Goal: Transaction & Acquisition: Book appointment/travel/reservation

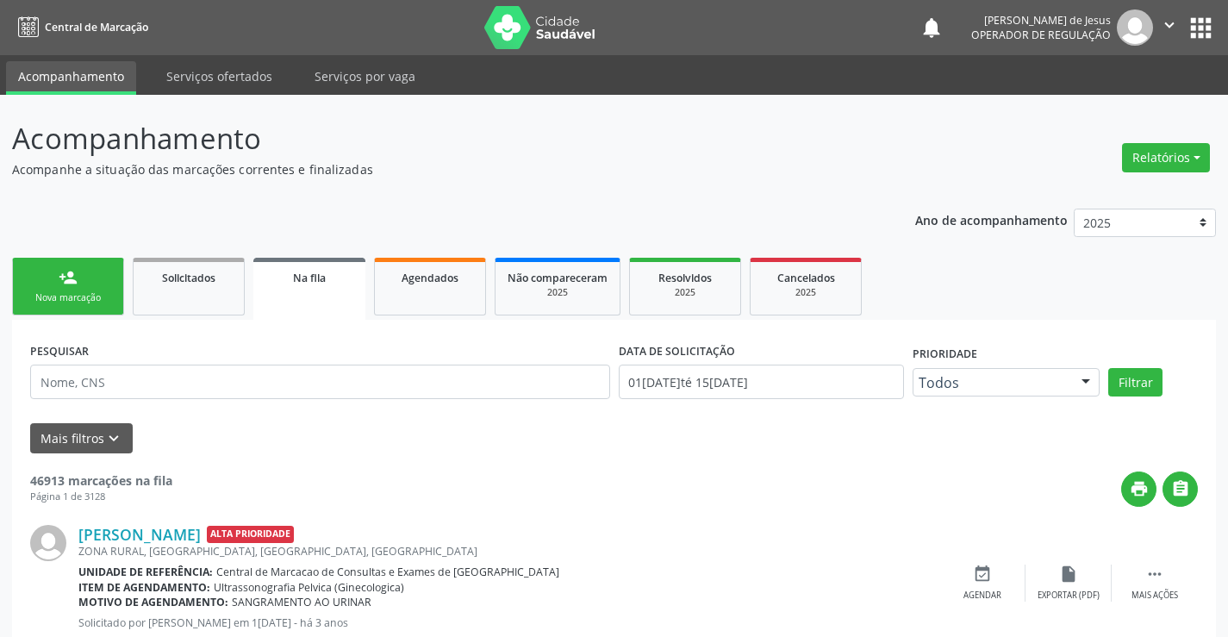
click at [66, 275] on div "person_add" at bounding box center [68, 277] width 19 height 19
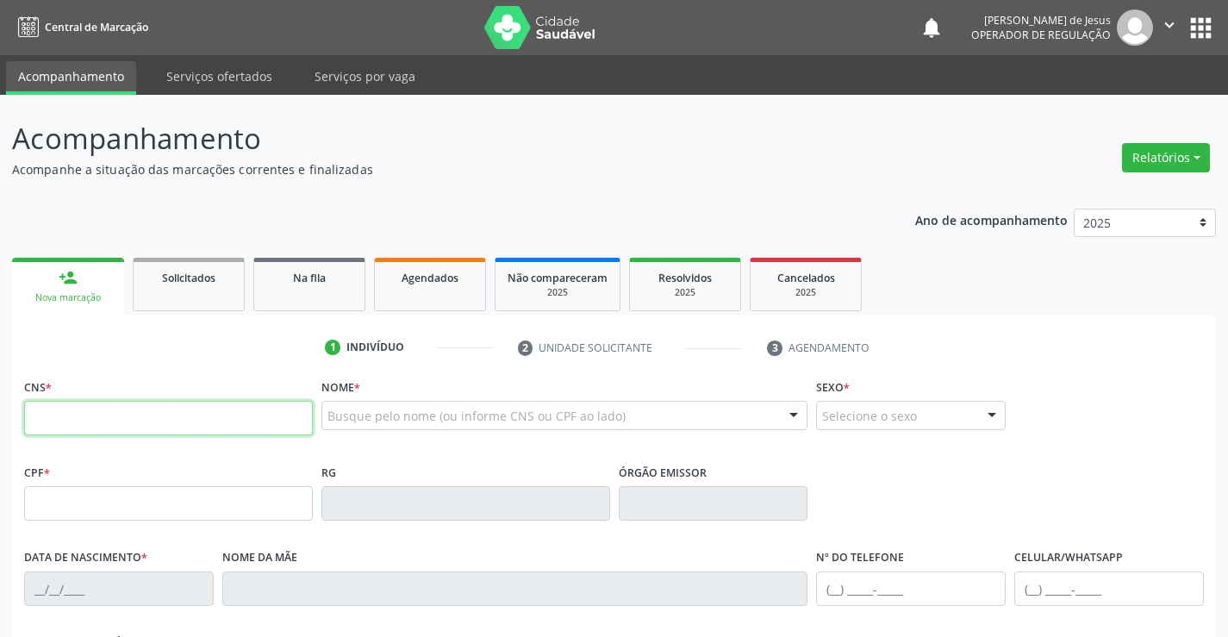
click at [53, 423] on input "text" at bounding box center [168, 418] width 289 height 34
type input "703 6080 1819 1135"
type input "0857836927"
type input "13[DATE]"
type input "[PHONE_NUMBER]"
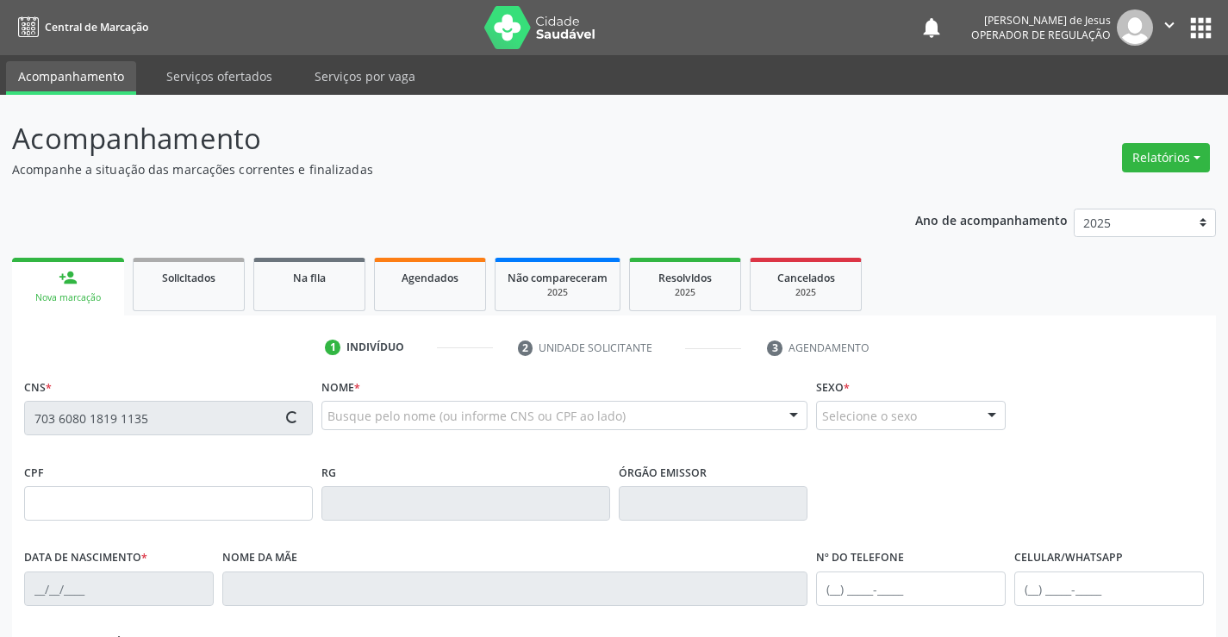
type input "[PHONE_NUMBER]"
type input "919.881.875-91"
type input "S/N"
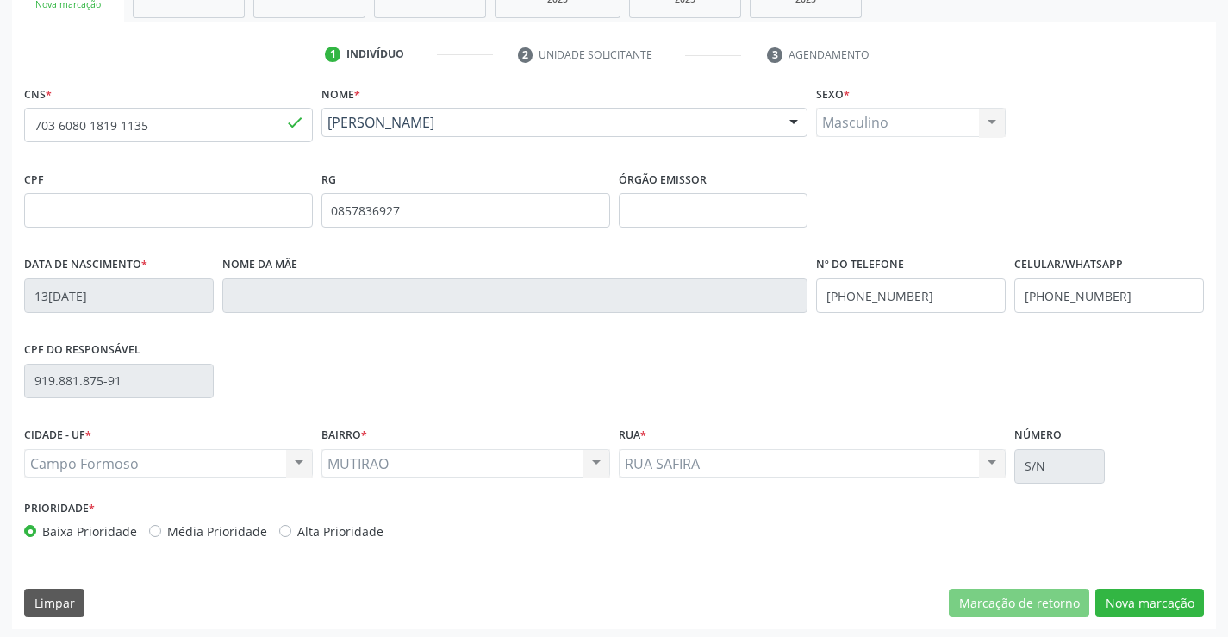
scroll to position [297, 0]
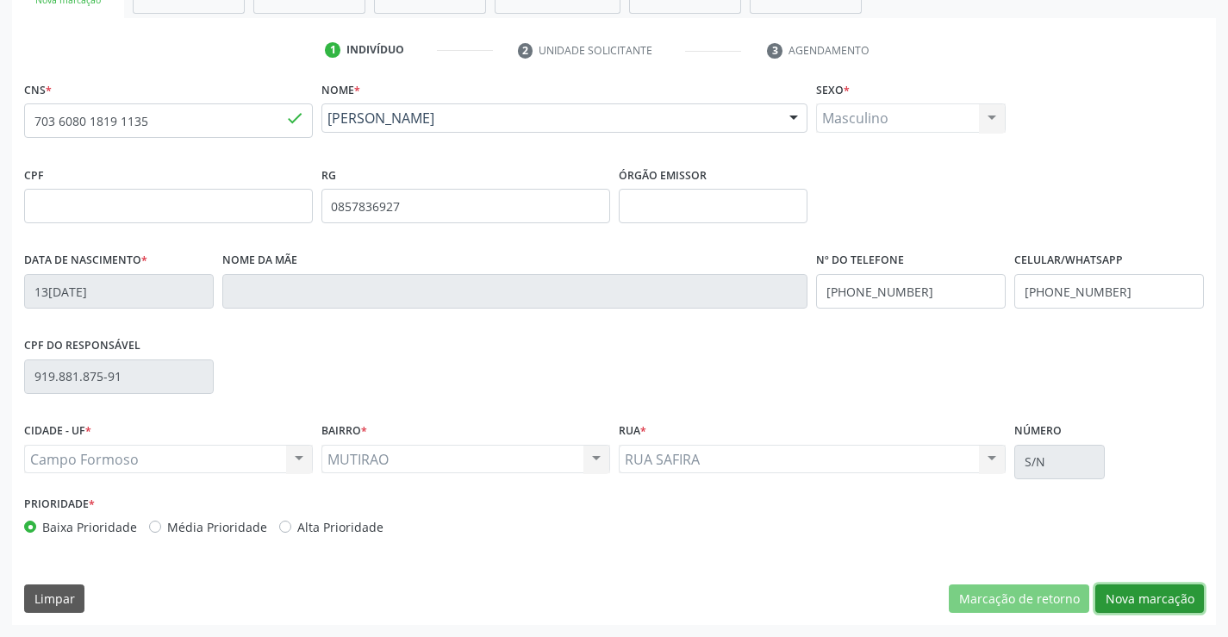
click at [1126, 602] on button "Nova marcação" at bounding box center [1149, 598] width 109 height 29
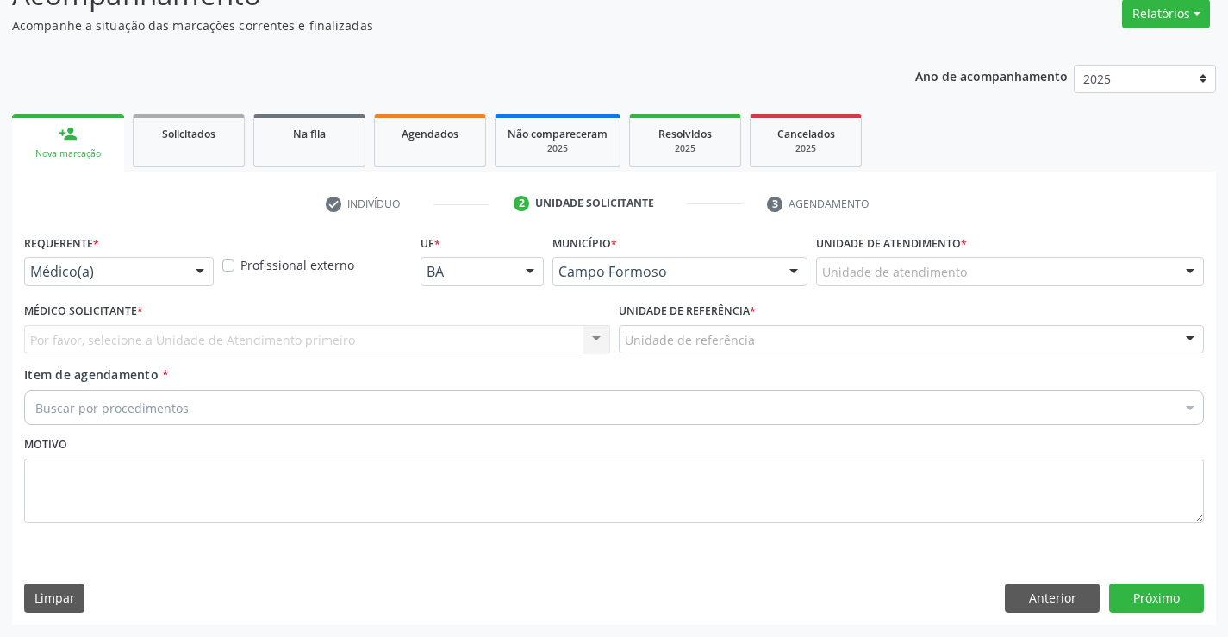
scroll to position [144, 0]
drag, startPoint x: 202, startPoint y: 273, endPoint x: 188, endPoint y: 277, distance: 14.4
click at [199, 273] on div at bounding box center [200, 272] width 26 height 29
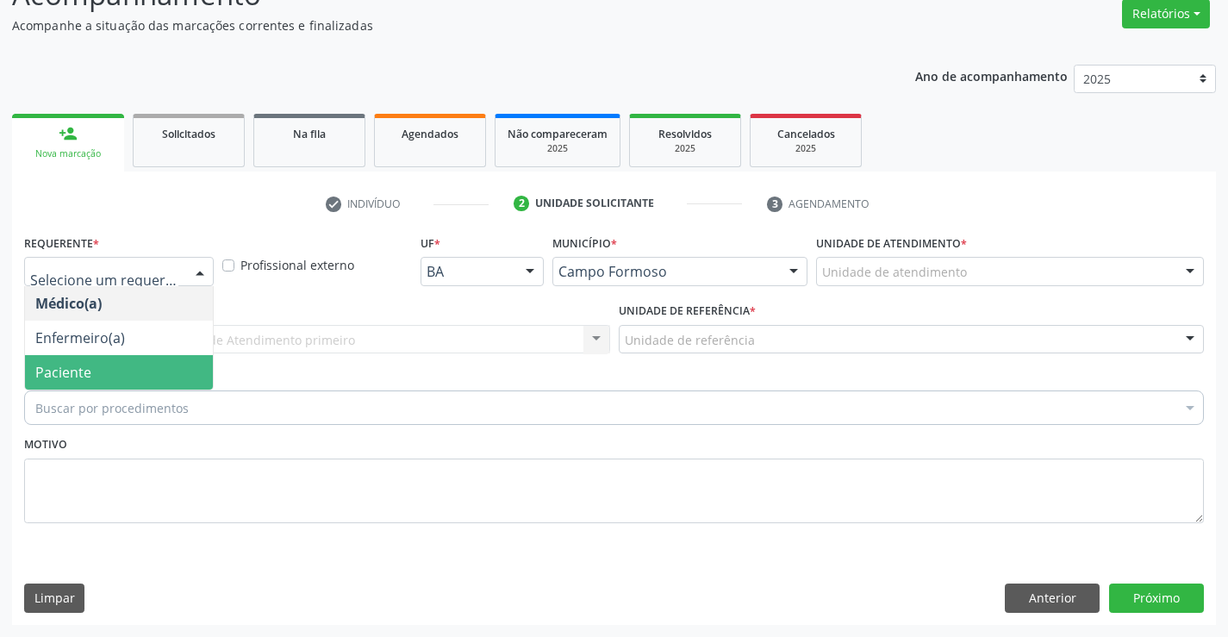
click at [114, 374] on span "Paciente" at bounding box center [119, 372] width 188 height 34
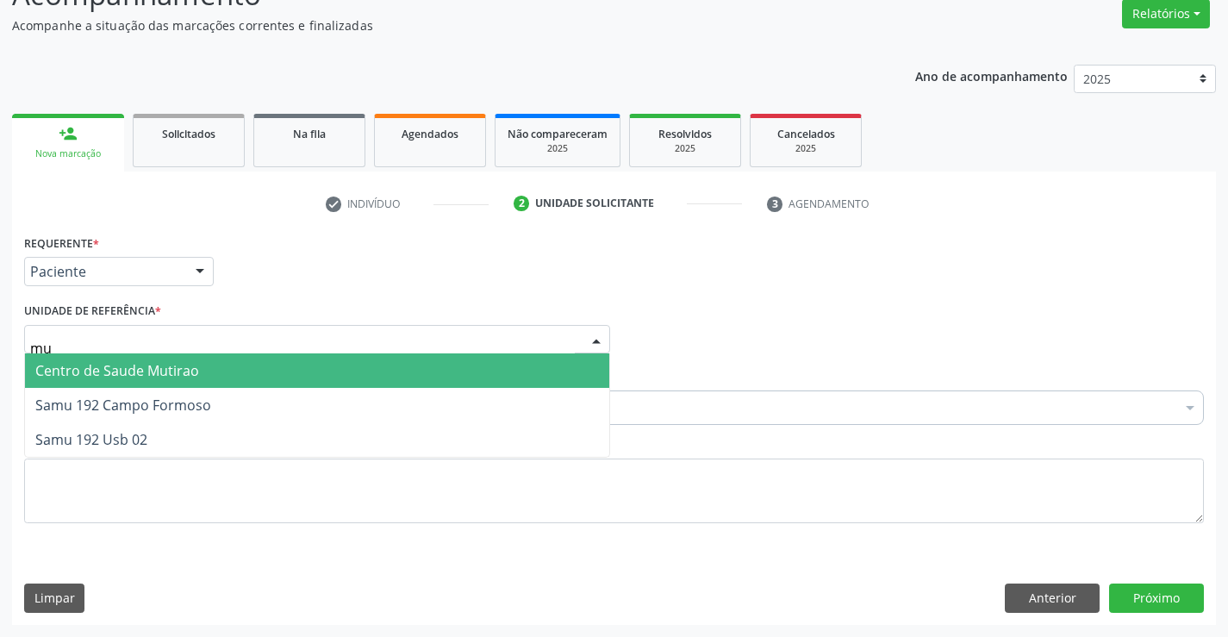
type input "mut"
click at [140, 372] on span "Centro de Saude Mutirao" at bounding box center [117, 370] width 164 height 19
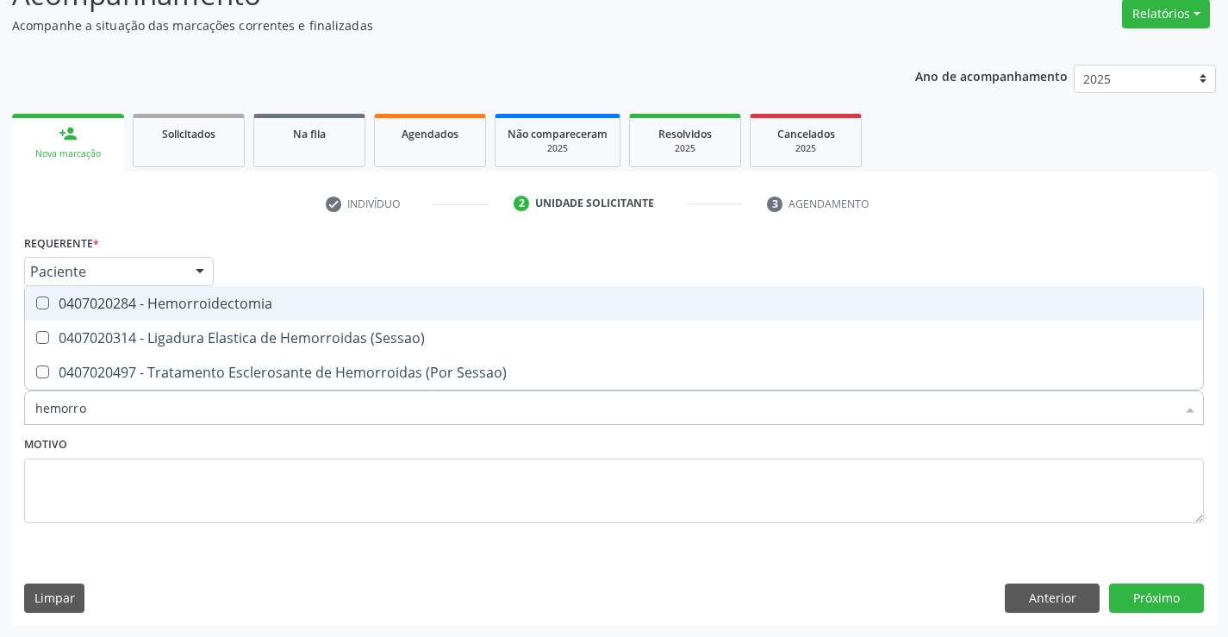
type input "hemorroi"
click at [196, 301] on div "0407020284 - Hemorroidectomia" at bounding box center [613, 303] width 1157 height 14
checkbox Hemorroidectomia "true"
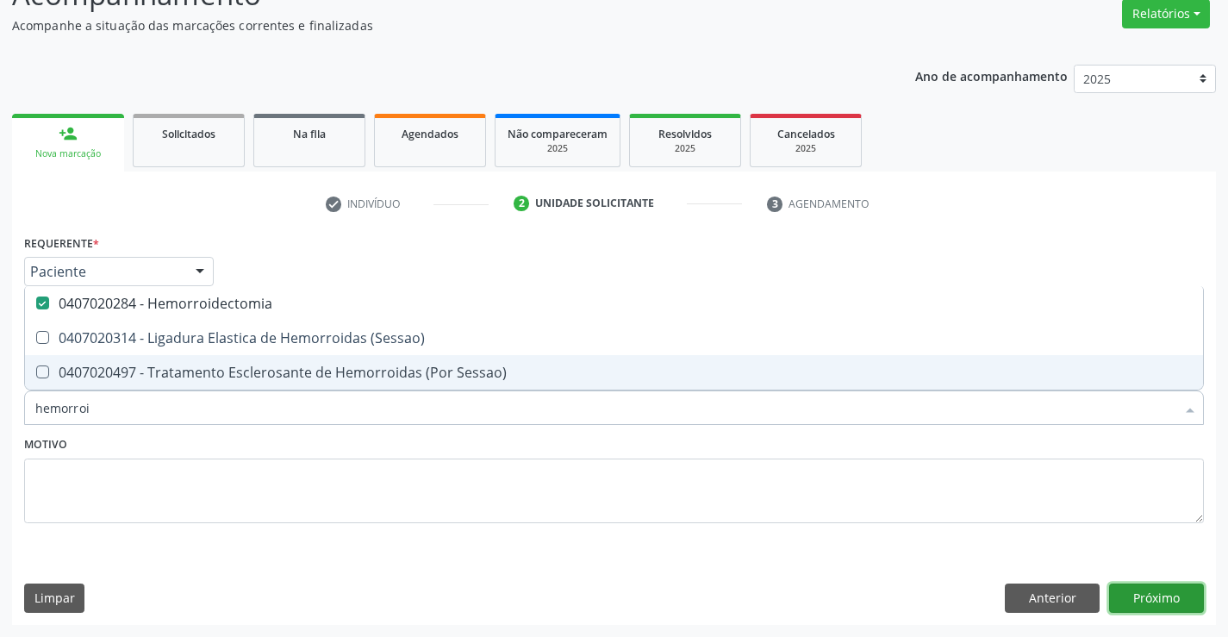
click at [1150, 595] on button "Próximo" at bounding box center [1156, 597] width 95 height 29
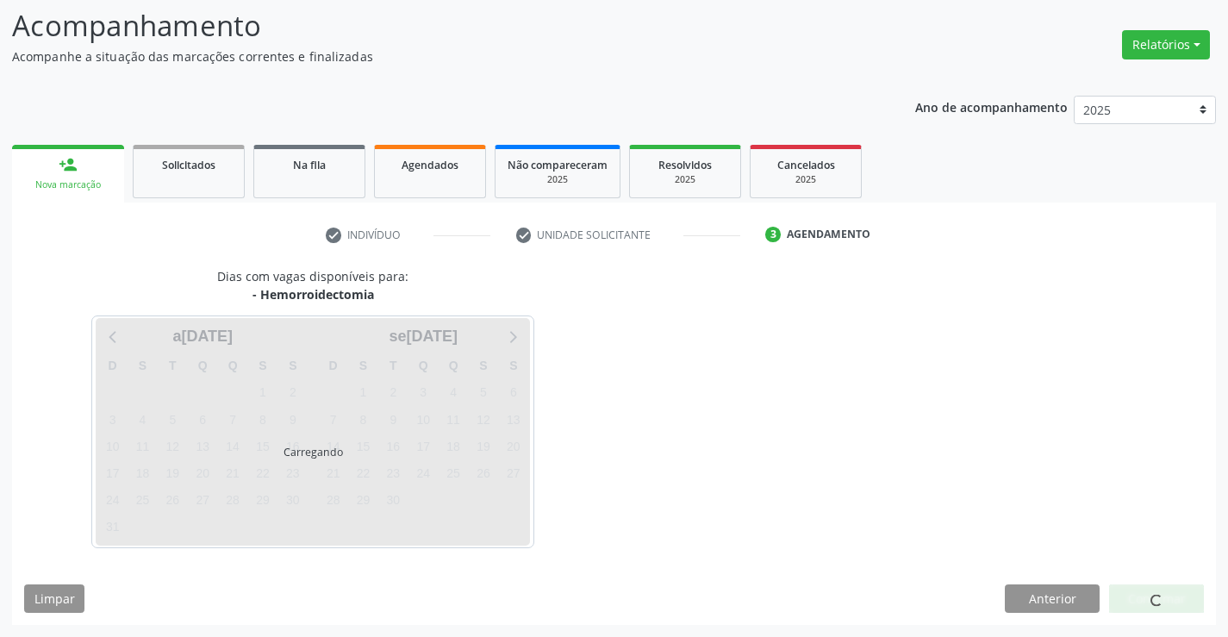
scroll to position [113, 0]
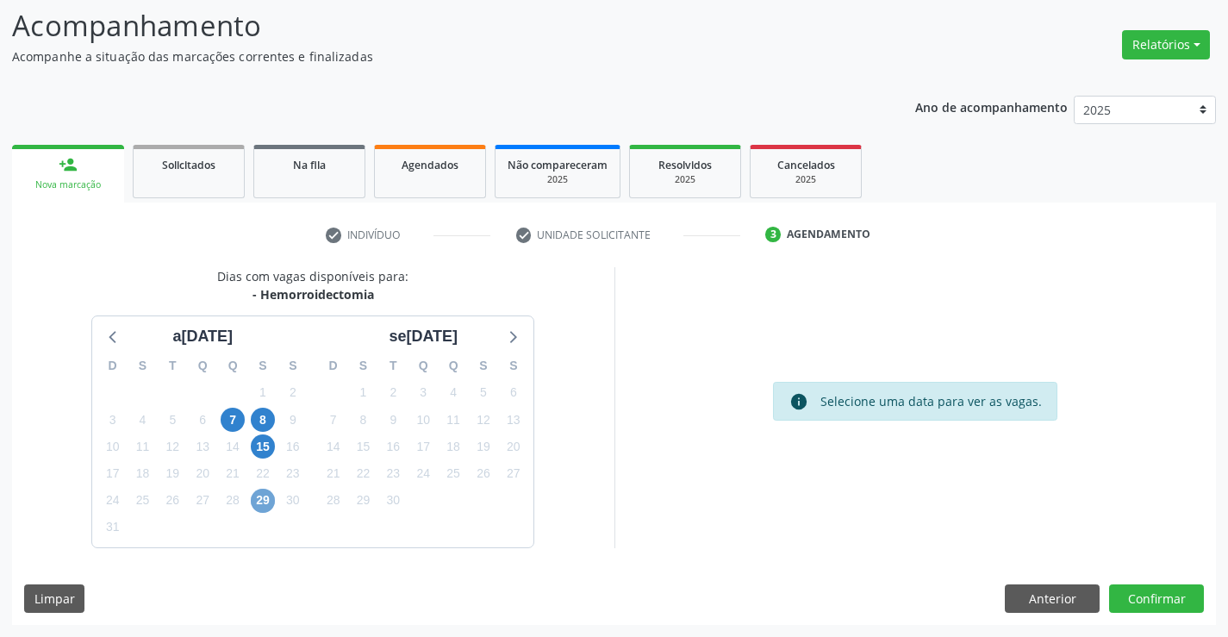
click at [259, 502] on span "29" at bounding box center [263, 501] width 24 height 24
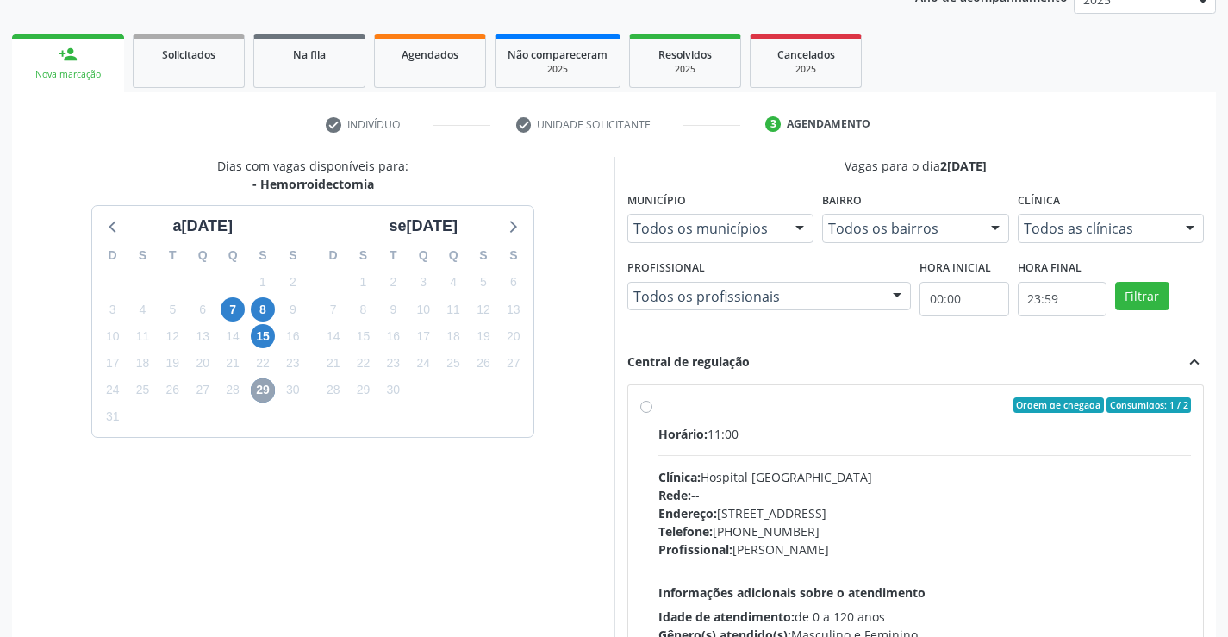
scroll to position [362, 0]
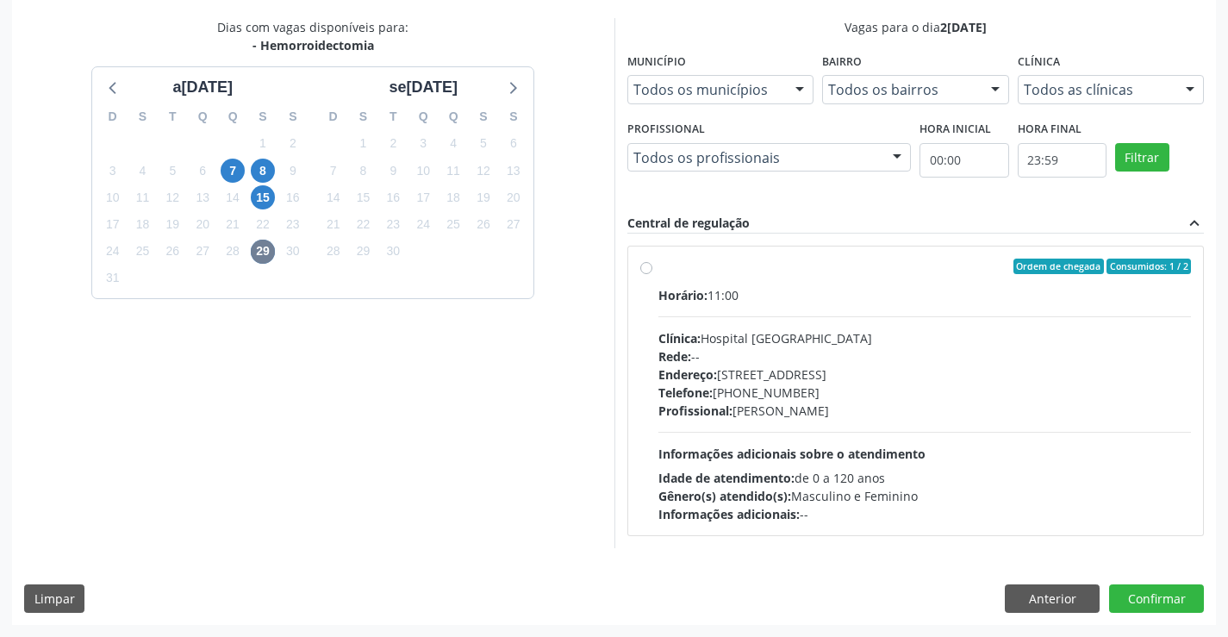
click at [658, 265] on label "Ordem de chegada Consumidos: 1 / 2 Horário: 11:00 Clínica: Hospital [GEOGRAPHIC…" at bounding box center [924, 391] width 533 height 265
click at [643, 265] on input "Ordem de chegada Consumidos: 1 / 2 Horário: 11:00 Clínica: Hospital [GEOGRAPHIC…" at bounding box center [646, 267] width 12 height 16
radio input "true"
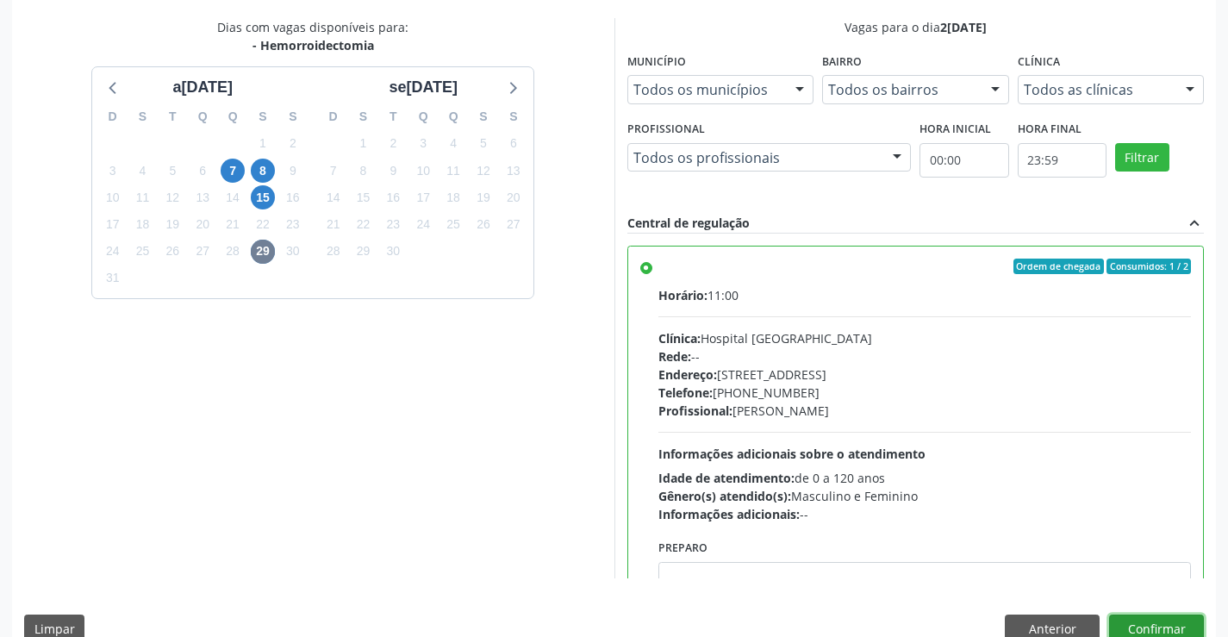
click at [1154, 627] on button "Confirmar" at bounding box center [1156, 628] width 95 height 29
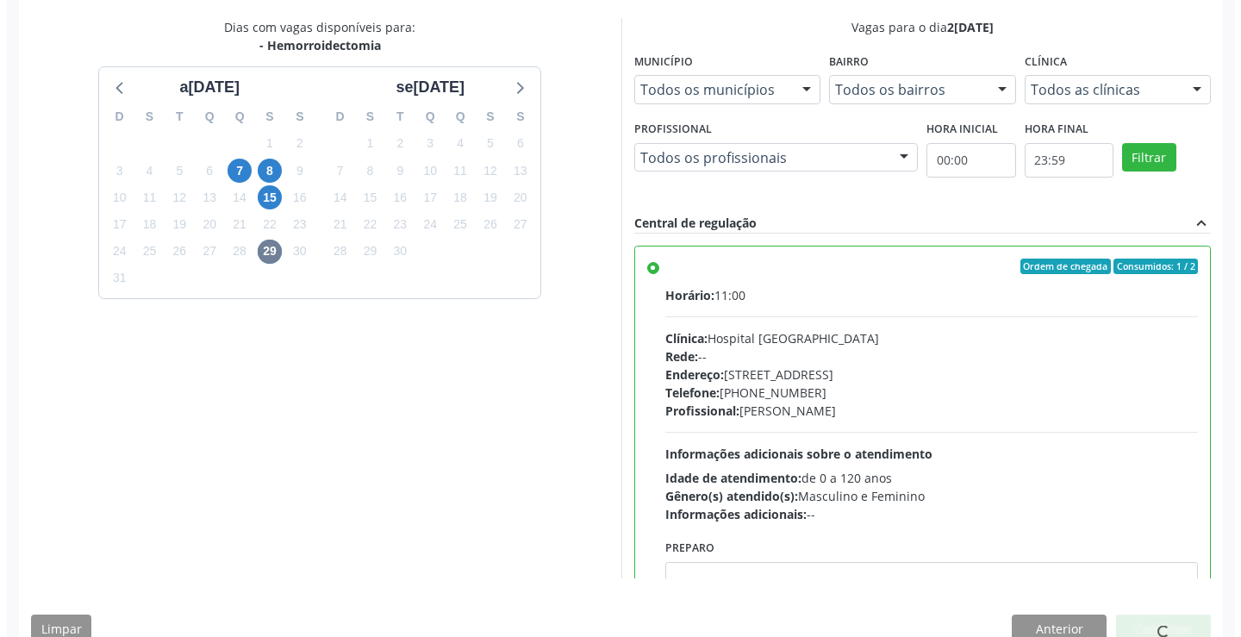
scroll to position [0, 0]
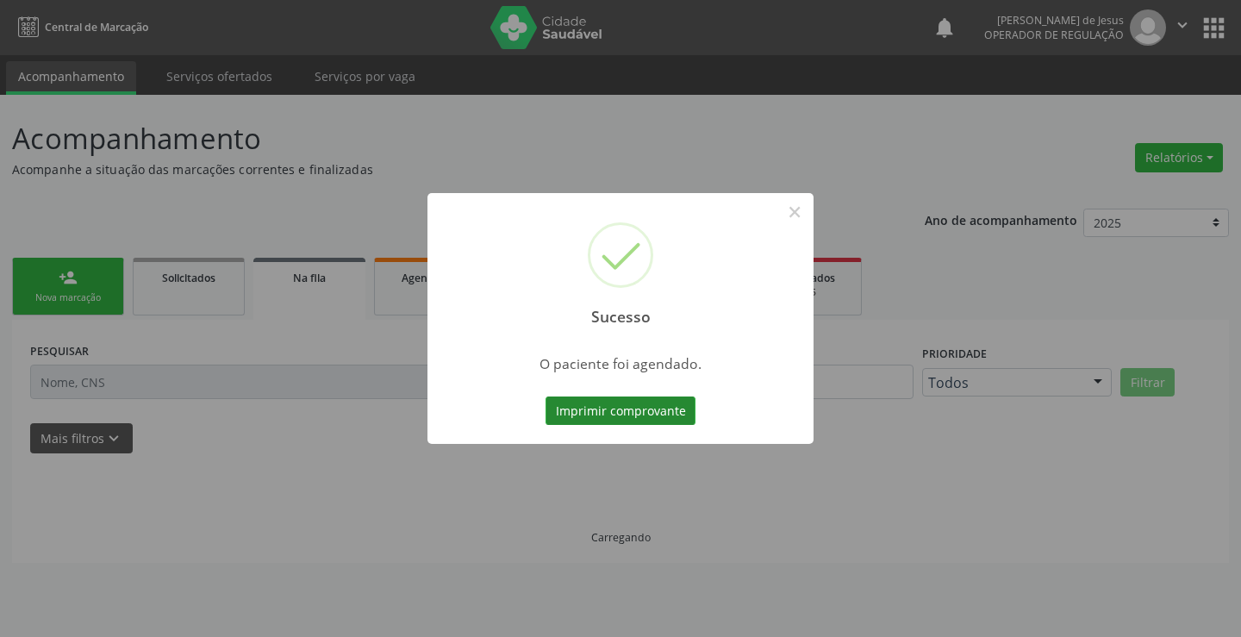
click at [647, 411] on button "Imprimir comprovante" at bounding box center [621, 410] width 150 height 29
